Goal: Information Seeking & Learning: Learn about a topic

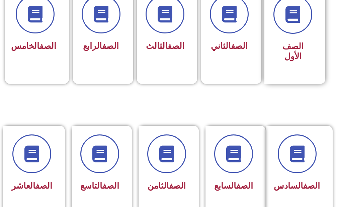
scroll to position [202, 0]
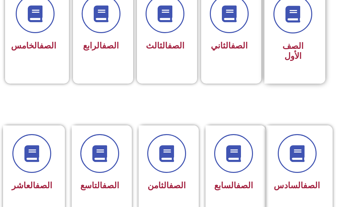
click at [293, 51] on div "الصف الأول" at bounding box center [293, 52] width 39 height 26
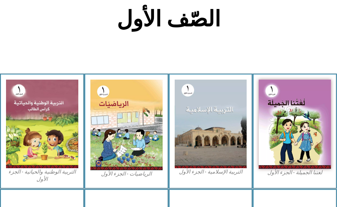
scroll to position [168, 0]
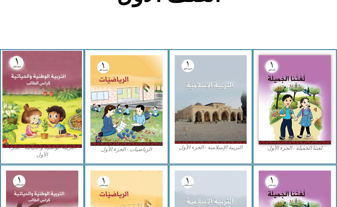
click at [47, 76] on img at bounding box center [41, 99] width 79 height 97
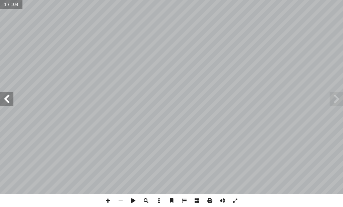
click at [10, 102] on span at bounding box center [6, 98] width 13 height 13
click at [9, 102] on span at bounding box center [6, 98] width 13 height 13
click at [342, 100] on span at bounding box center [336, 98] width 13 height 13
click at [4, 100] on span at bounding box center [6, 98] width 13 height 13
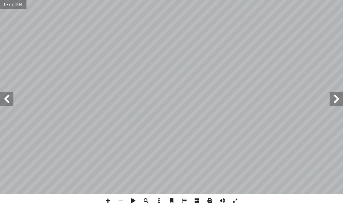
click at [3, 100] on span at bounding box center [6, 98] width 13 height 13
click at [339, 101] on span at bounding box center [336, 98] width 13 height 13
